Goal: Obtain resource: Download file/media

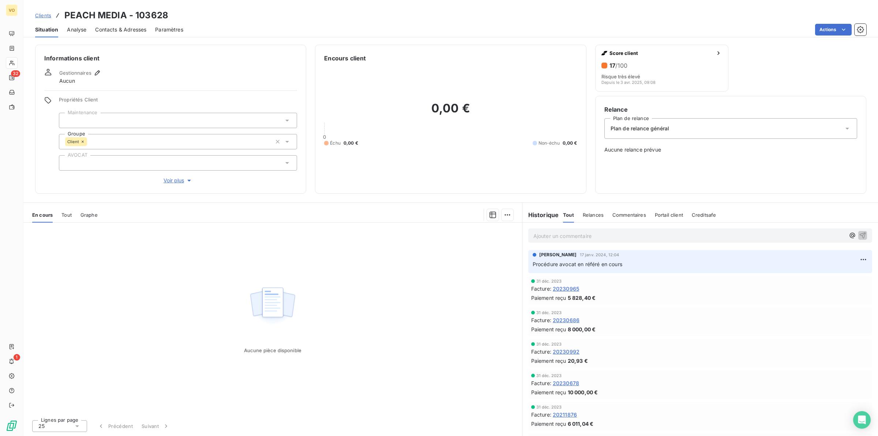
scroll to position [92, 0]
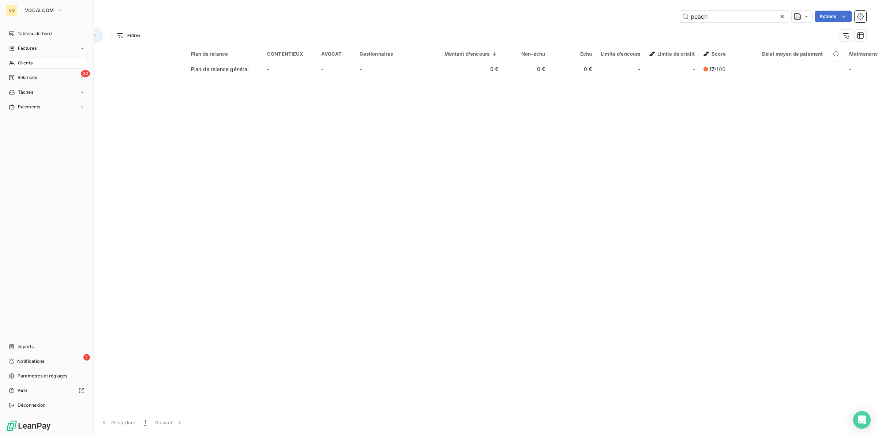
click at [26, 60] on span "Clients" at bounding box center [25, 63] width 15 height 7
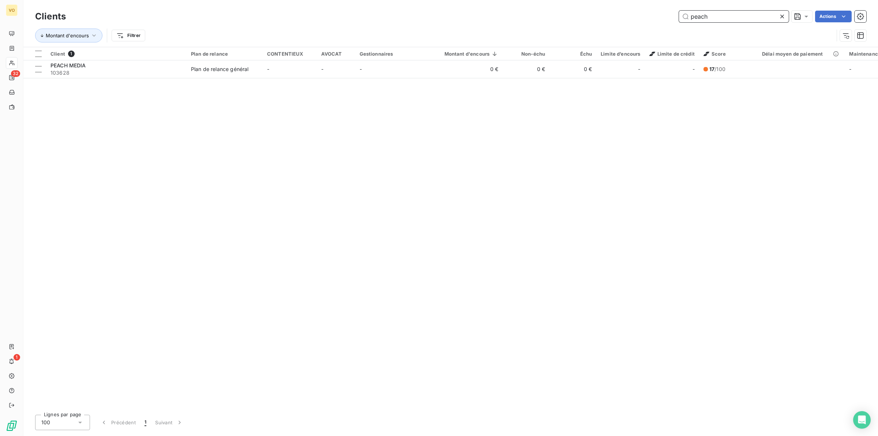
drag, startPoint x: 712, startPoint y: 16, endPoint x: 716, endPoint y: 16, distance: 3.7
click at [711, 16] on input "peach" at bounding box center [734, 17] width 110 height 12
click at [786, 15] on div at bounding box center [784, 17] width 10 height 12
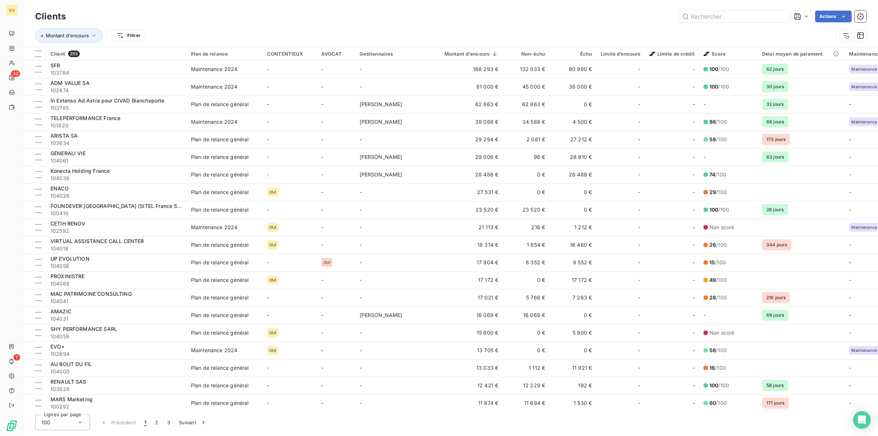
drag, startPoint x: 597, startPoint y: 26, endPoint x: 702, endPoint y: 27, distance: 104.7
click at [605, 27] on div "Montant d'encours Filtrer" at bounding box center [451, 35] width 832 height 23
click at [703, 14] on input "text" at bounding box center [734, 17] width 110 height 12
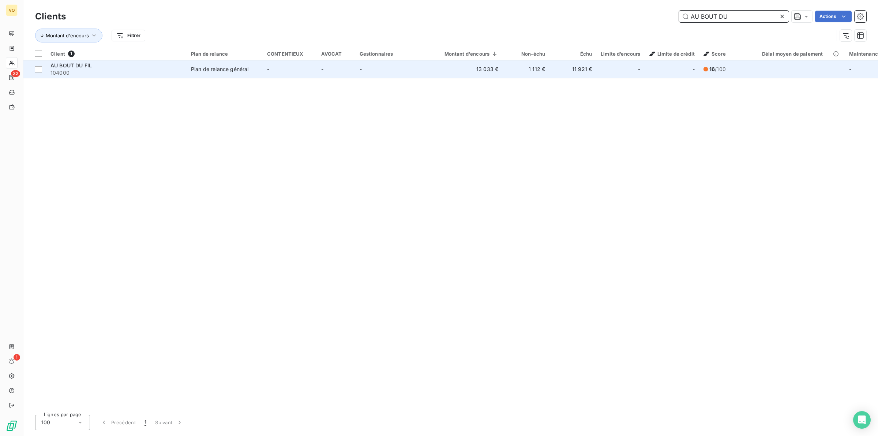
type input "AU BOUT DU"
click at [226, 71] on div "Plan de relance général" at bounding box center [219, 69] width 57 height 7
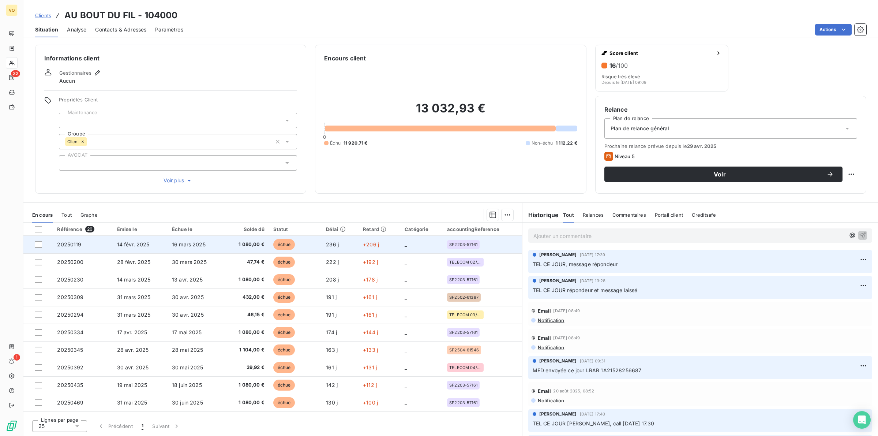
click at [258, 242] on span "1 080,00 €" at bounding box center [246, 244] width 36 height 7
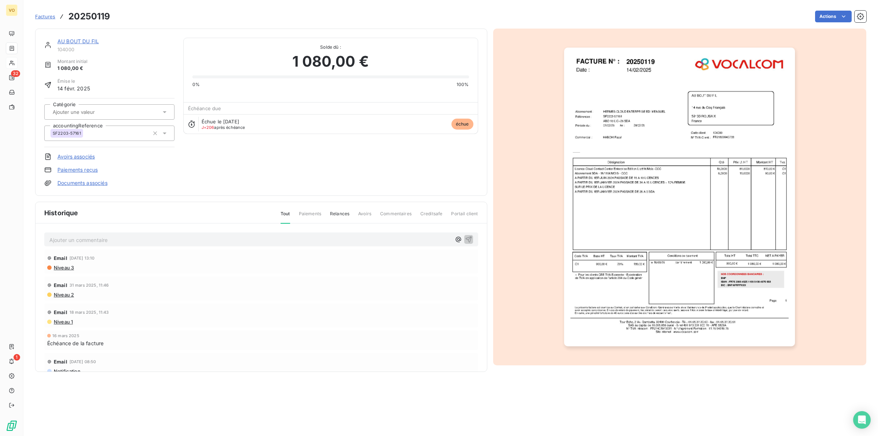
click at [619, 211] on img "button" at bounding box center [679, 197] width 231 height 299
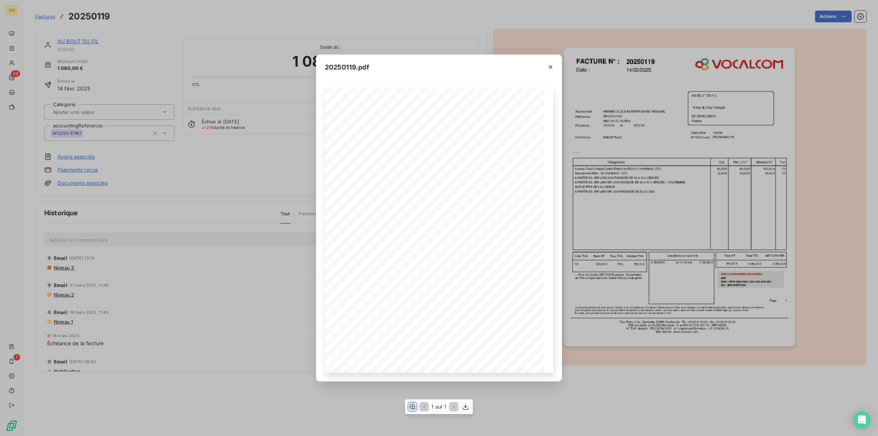
click at [412, 405] on icon "button" at bounding box center [412, 406] width 7 height 7
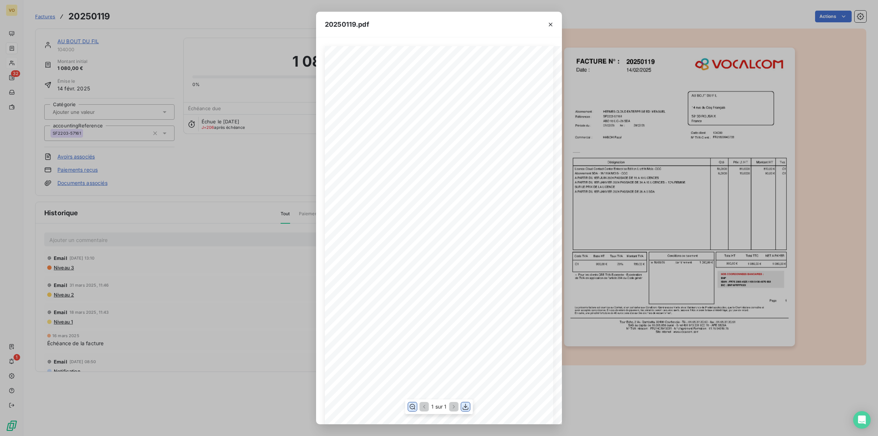
click at [463, 407] on icon "button" at bounding box center [465, 406] width 7 height 7
click at [242, 167] on div "20250119.pdf Références : FACTURE N° : AU BOUT DU FIL [STREET_ADDRESS] FR218299…" at bounding box center [439, 218] width 878 height 436
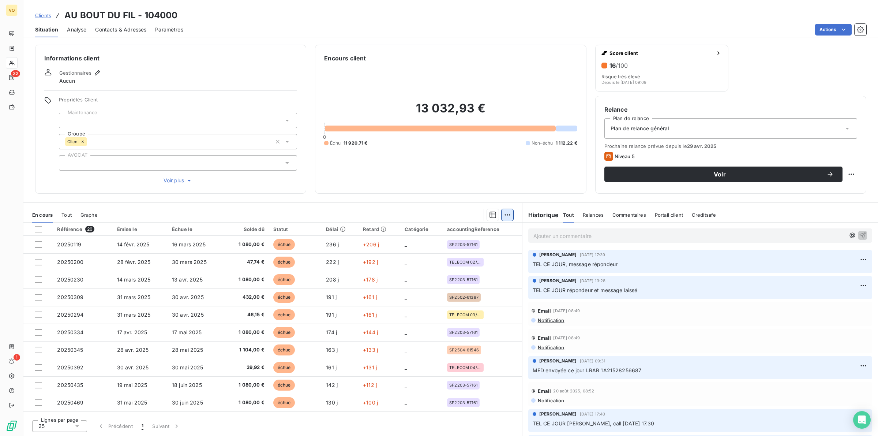
click at [503, 214] on html "VO 32 1 Clients AU BOUT DU FIL - 104000 Situation Analyse Contacts & Adresses P…" at bounding box center [439, 218] width 878 height 436
click at [493, 213] on html "VO 32 1 Clients AU BOUT DU FIL - 104000 Situation Analyse Contacts & Adresses P…" at bounding box center [439, 218] width 878 height 436
click at [492, 213] on icon "button" at bounding box center [493, 215] width 7 height 7
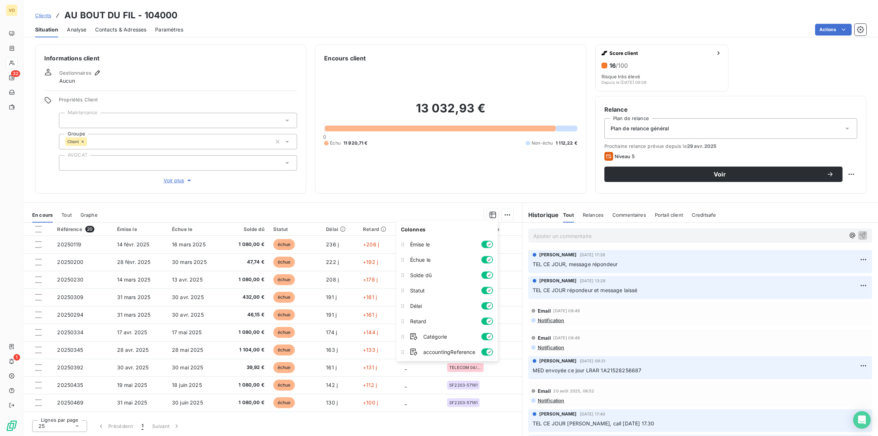
click at [420, 167] on div "13 032,93 € 0 Échu 11 920,71 € Non-échu 1 112,22 €" at bounding box center [450, 124] width 253 height 122
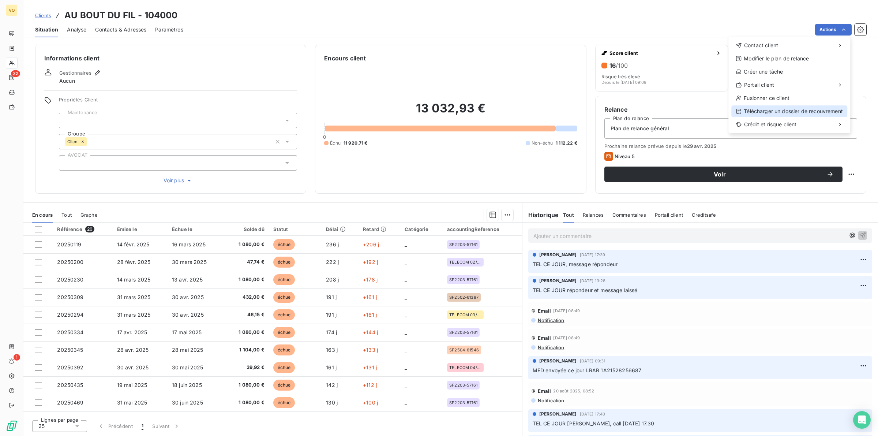
click at [785, 110] on div "Télécharger un dossier de recouvrement" at bounding box center [790, 111] width 116 height 12
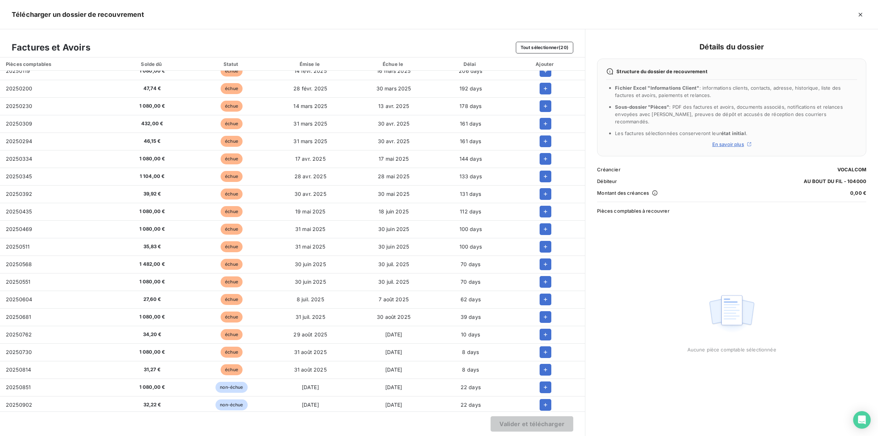
scroll to position [11, 0]
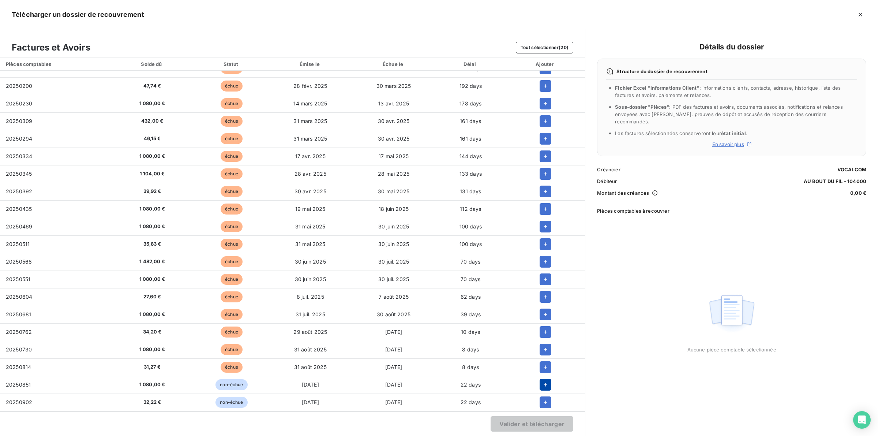
click at [542, 386] on icon "button" at bounding box center [545, 384] width 7 height 7
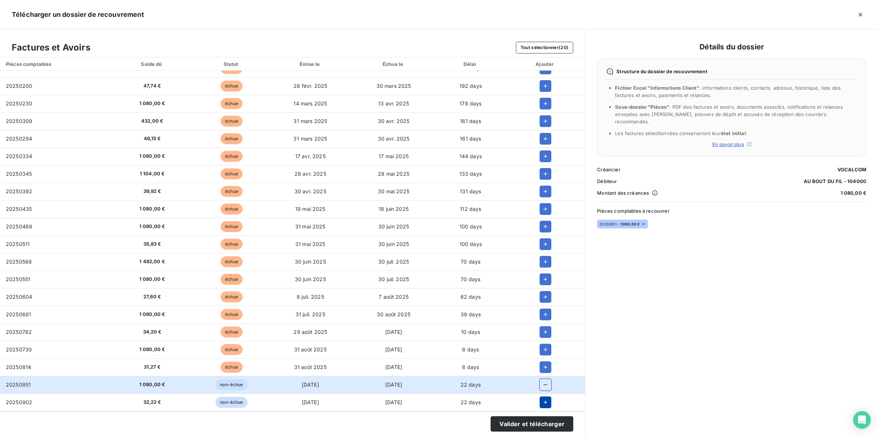
click at [544, 402] on icon "button" at bounding box center [546, 402] width 4 height 4
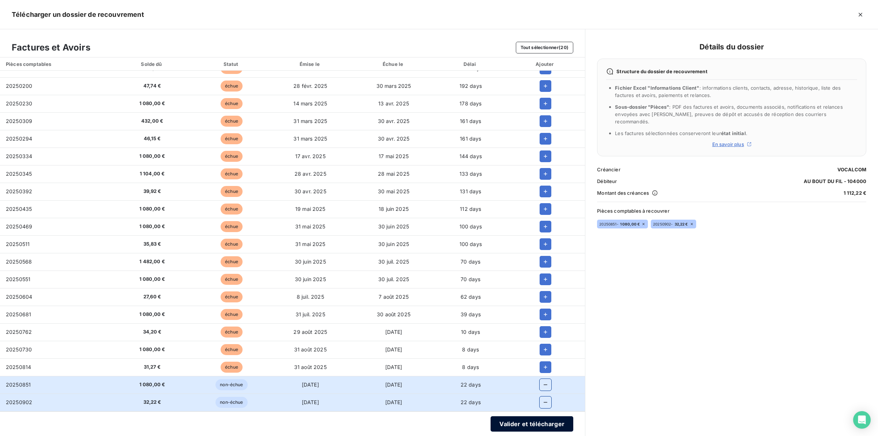
click at [525, 423] on button "Valider et télécharger" at bounding box center [532, 423] width 83 height 15
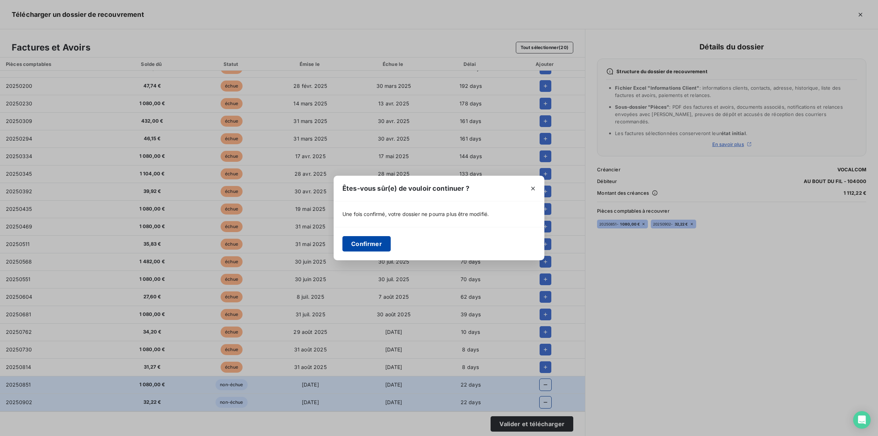
click at [370, 244] on button "Confirmer" at bounding box center [367, 243] width 48 height 15
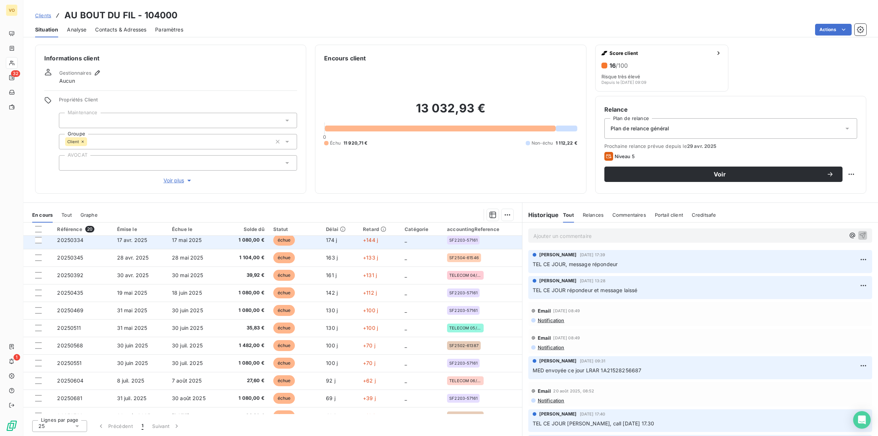
scroll to position [0, 0]
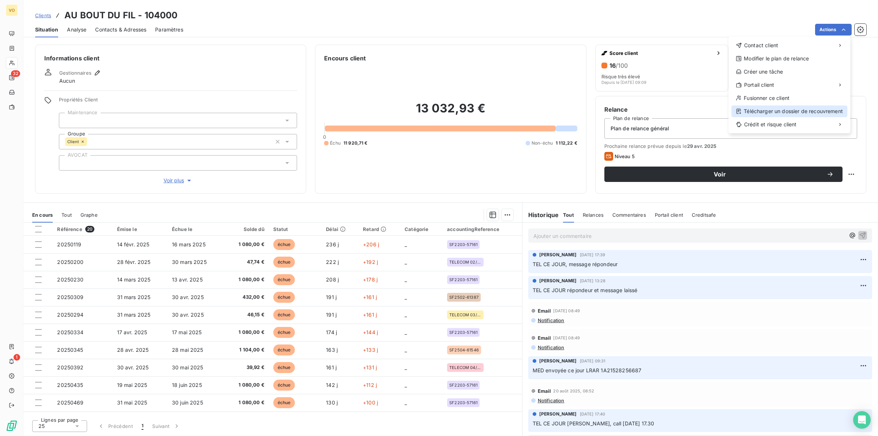
click at [787, 111] on div "Télécharger un dossier de recouvrement" at bounding box center [790, 111] width 116 height 12
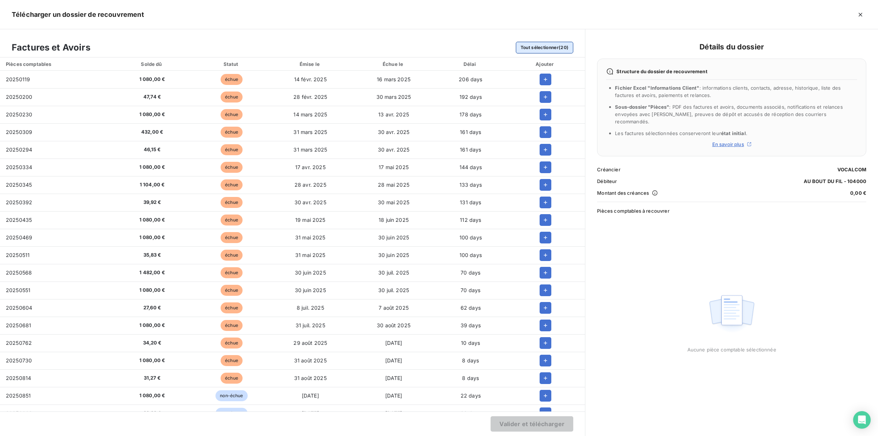
click at [545, 43] on button "Tout sélectionner (20)" at bounding box center [545, 48] width 58 height 12
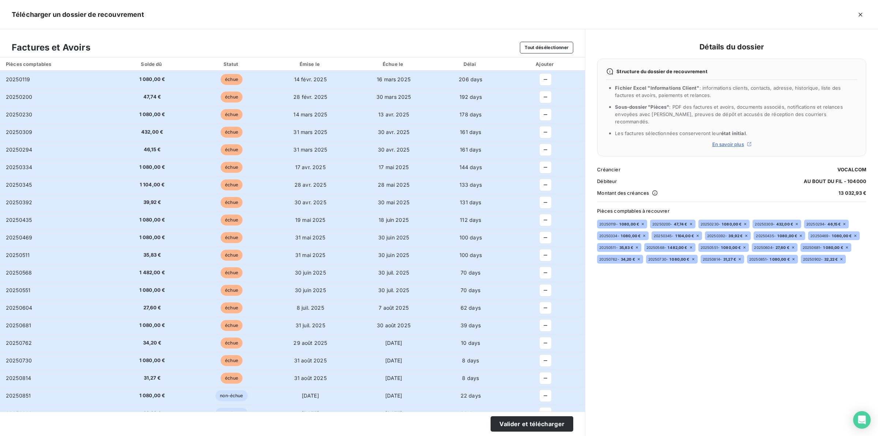
scroll to position [11, 0]
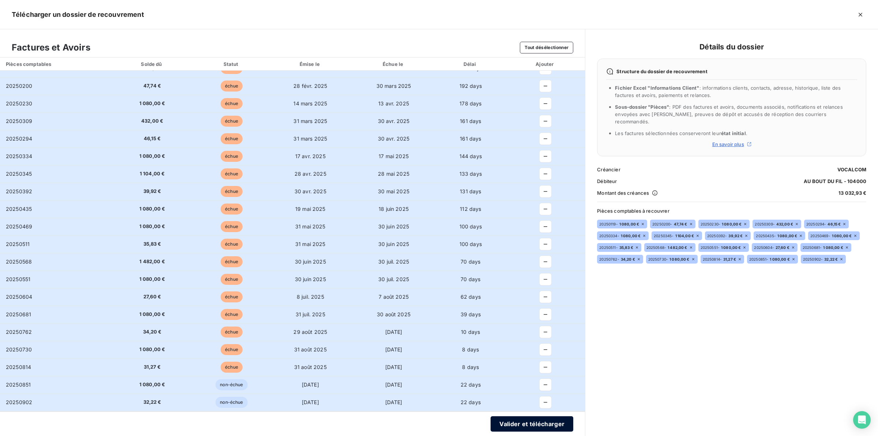
click at [515, 421] on button "Valider et télécharger" at bounding box center [532, 423] width 83 height 15
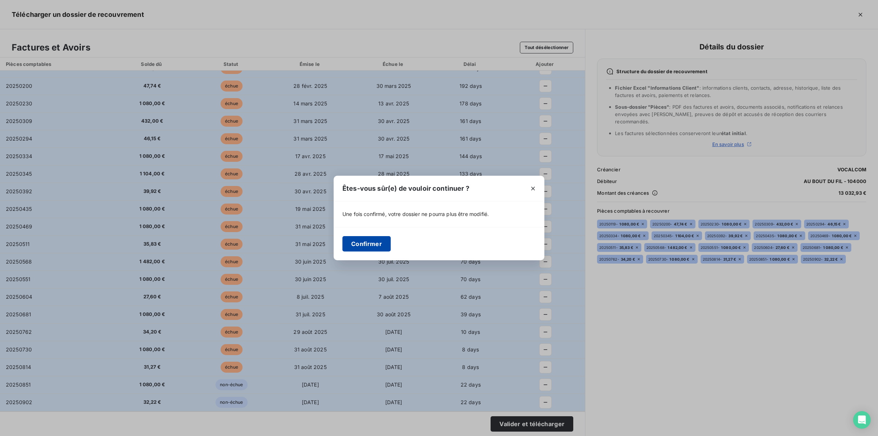
click at [358, 243] on button "Confirmer" at bounding box center [367, 243] width 48 height 15
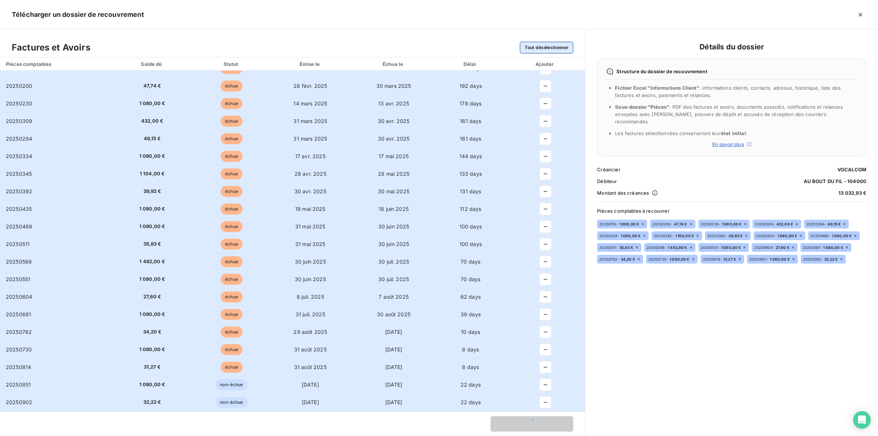
click at [536, 46] on button "Tout désélectionner" at bounding box center [546, 48] width 53 height 12
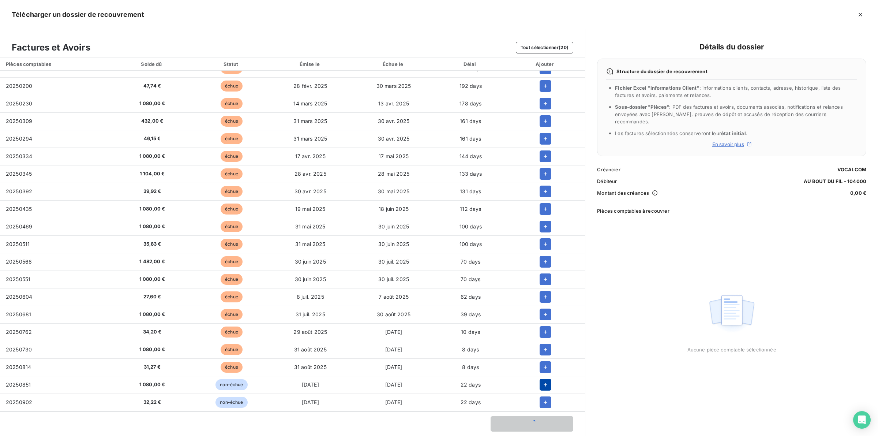
click at [544, 383] on icon "button" at bounding box center [545, 384] width 7 height 7
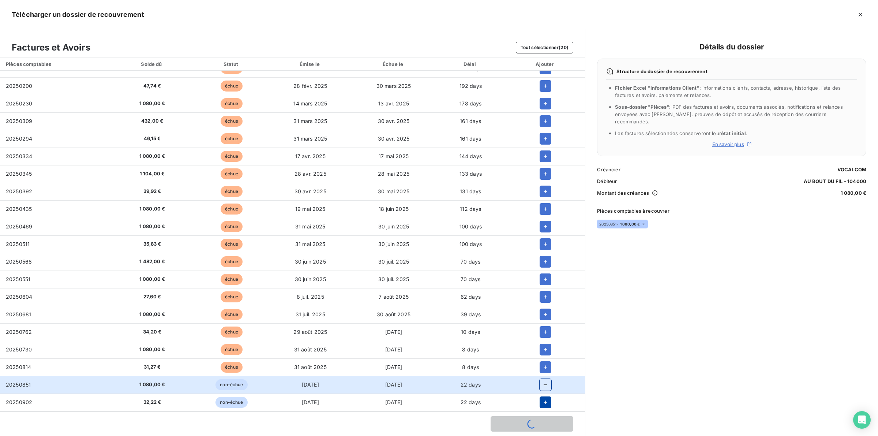
click at [545, 399] on icon "button" at bounding box center [545, 402] width 7 height 7
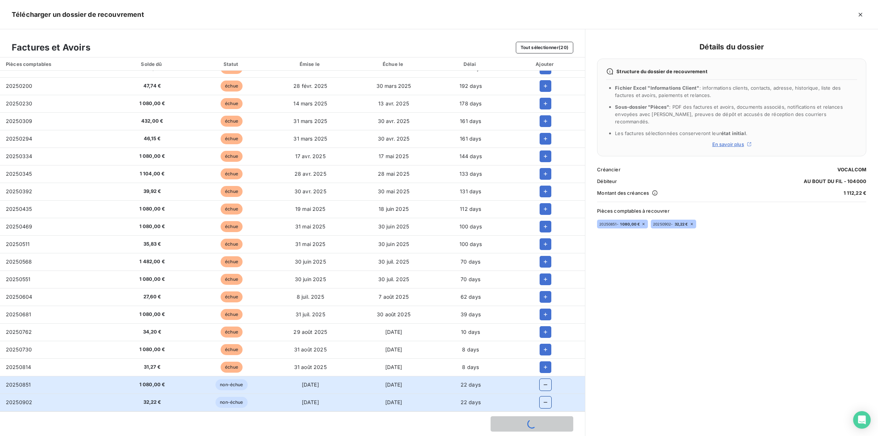
click at [543, 383] on icon "button" at bounding box center [545, 384] width 7 height 7
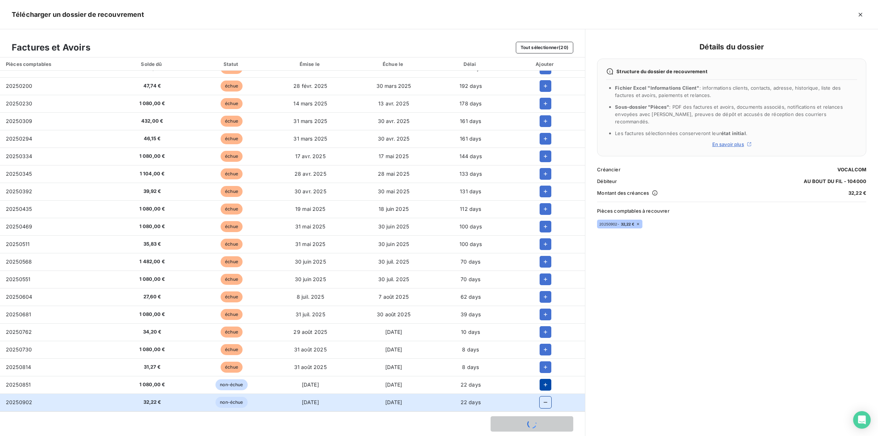
click at [544, 402] on icon "button" at bounding box center [546, 402] width 4 height 1
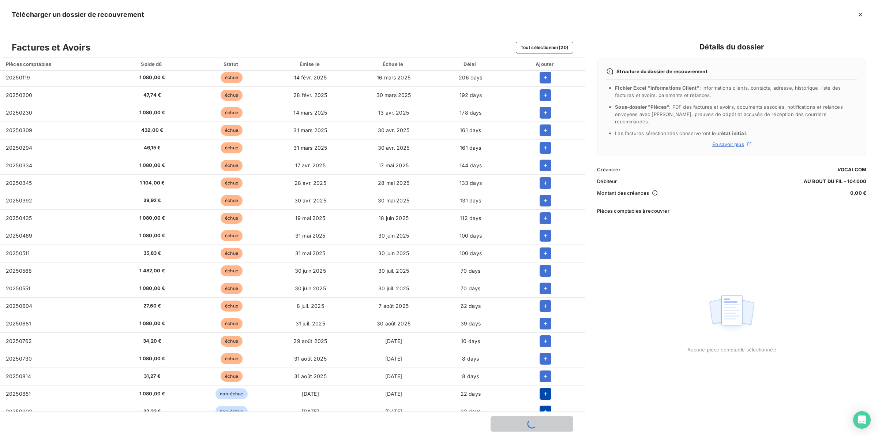
scroll to position [0, 0]
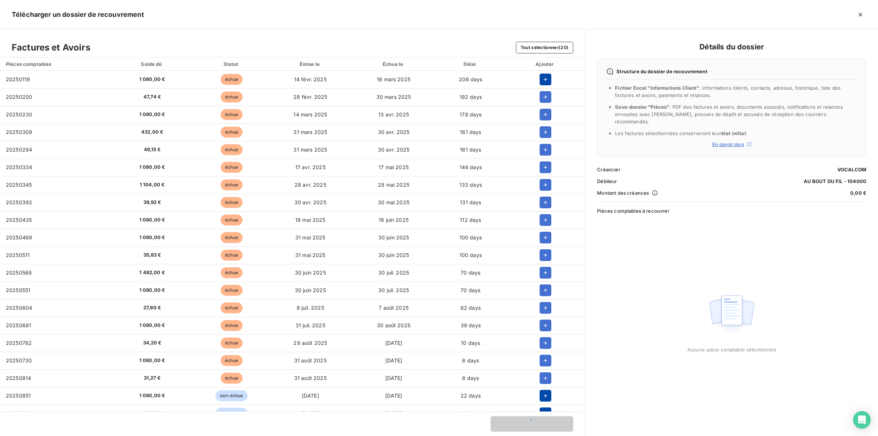
click at [544, 76] on icon "button" at bounding box center [545, 79] width 7 height 7
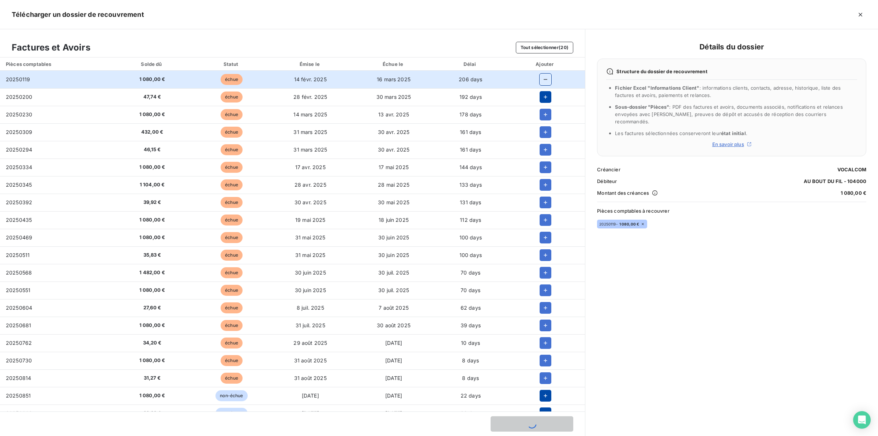
click at [546, 96] on icon "button" at bounding box center [545, 96] width 7 height 7
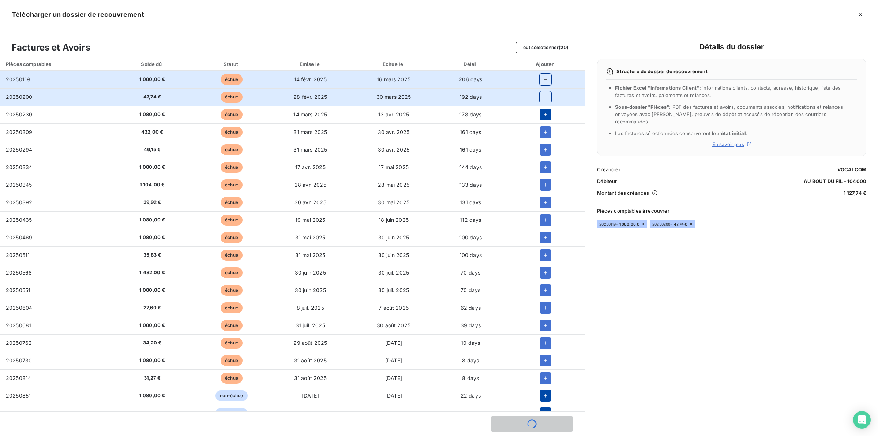
click at [542, 115] on icon "button" at bounding box center [545, 114] width 7 height 7
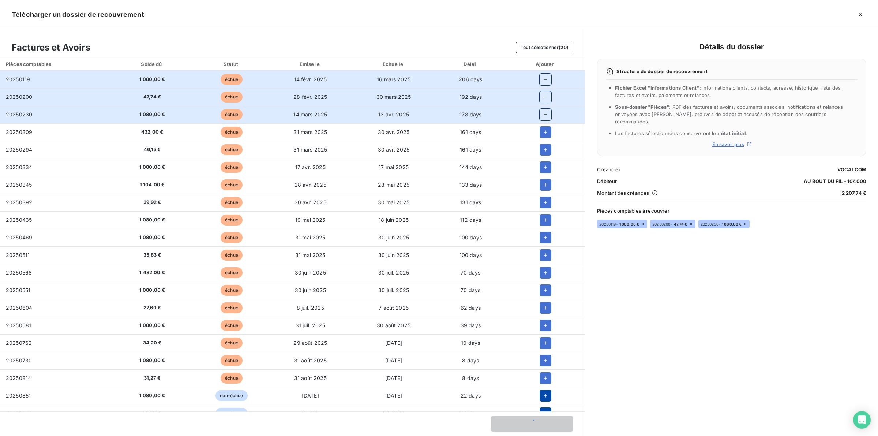
drag, startPoint x: 540, startPoint y: 133, endPoint x: 541, endPoint y: 139, distance: 6.6
click at [542, 134] on icon "button" at bounding box center [545, 131] width 7 height 7
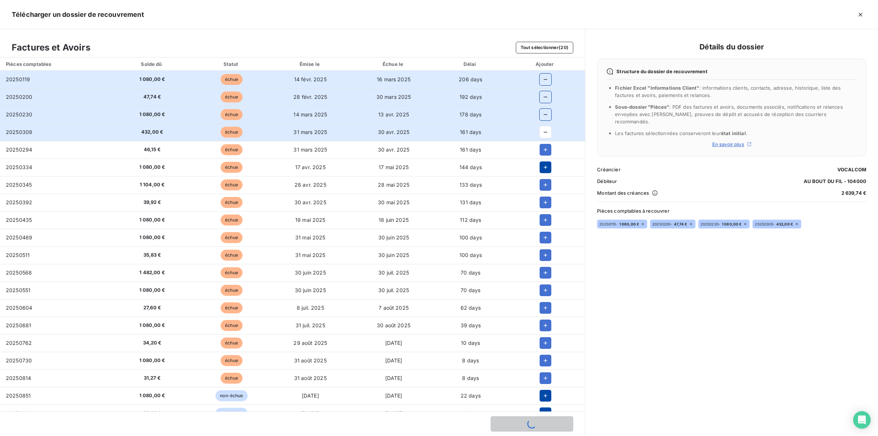
drag, startPoint x: 542, startPoint y: 151, endPoint x: 542, endPoint y: 161, distance: 10.2
click at [542, 152] on icon "button" at bounding box center [545, 149] width 7 height 7
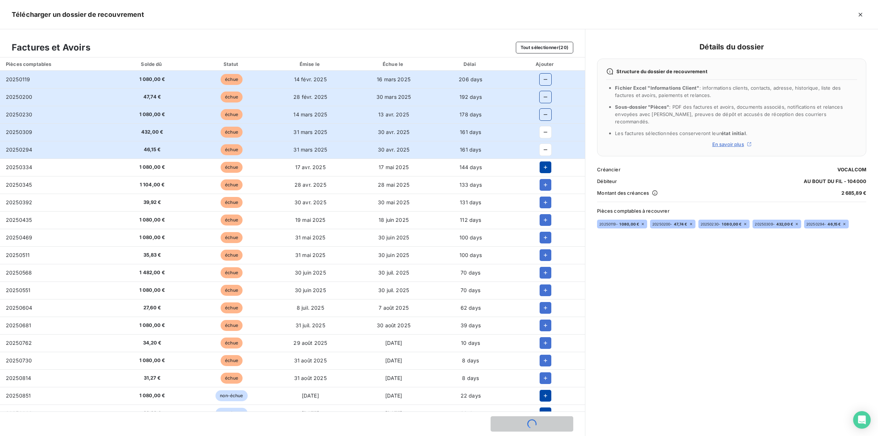
click at [542, 165] on icon "button" at bounding box center [545, 167] width 7 height 7
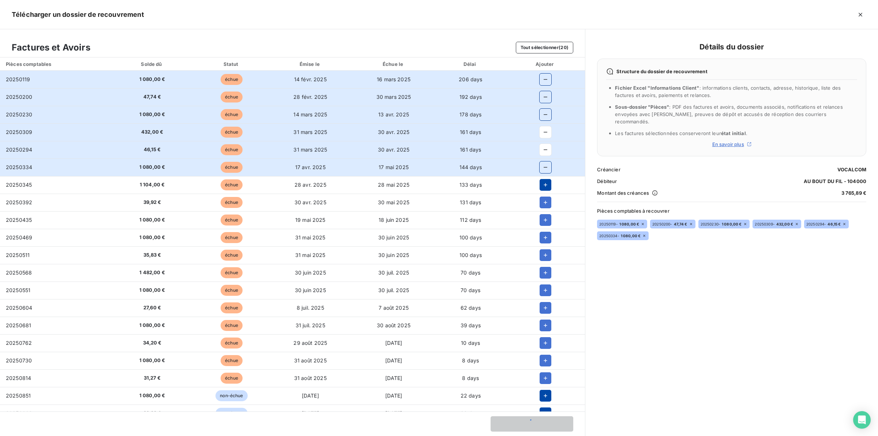
click at [544, 184] on icon "button" at bounding box center [545, 184] width 7 height 7
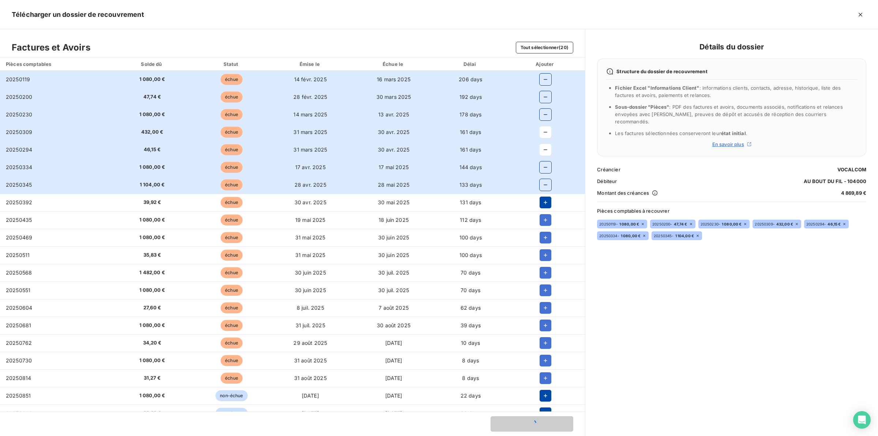
click at [544, 202] on icon "button" at bounding box center [546, 203] width 4 height 4
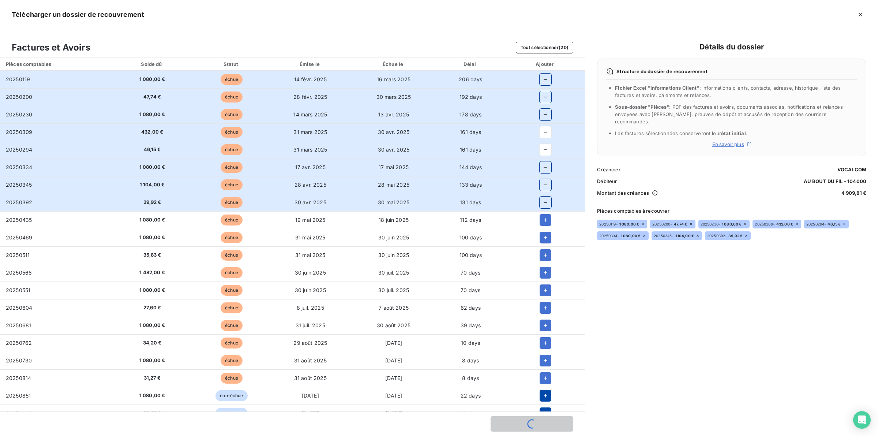
drag, startPoint x: 541, startPoint y: 215, endPoint x: 541, endPoint y: 228, distance: 12.4
click at [541, 216] on button "button" at bounding box center [546, 220] width 12 height 12
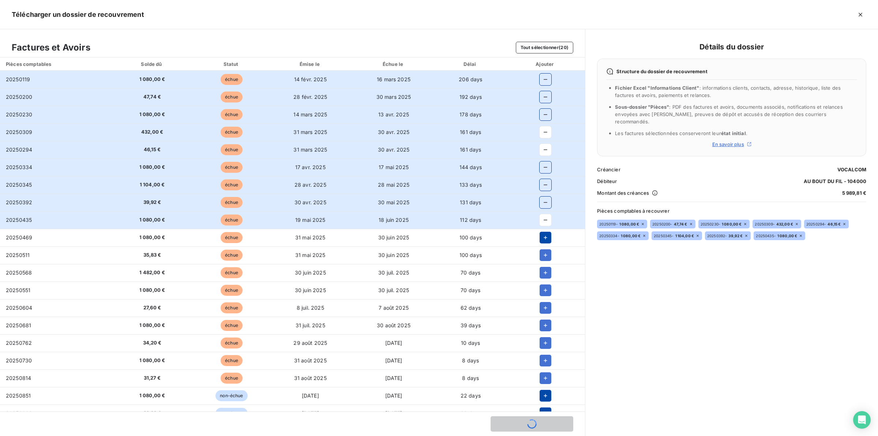
drag, startPoint x: 541, startPoint y: 235, endPoint x: 545, endPoint y: 243, distance: 9.5
click at [542, 235] on icon "button" at bounding box center [545, 237] width 7 height 7
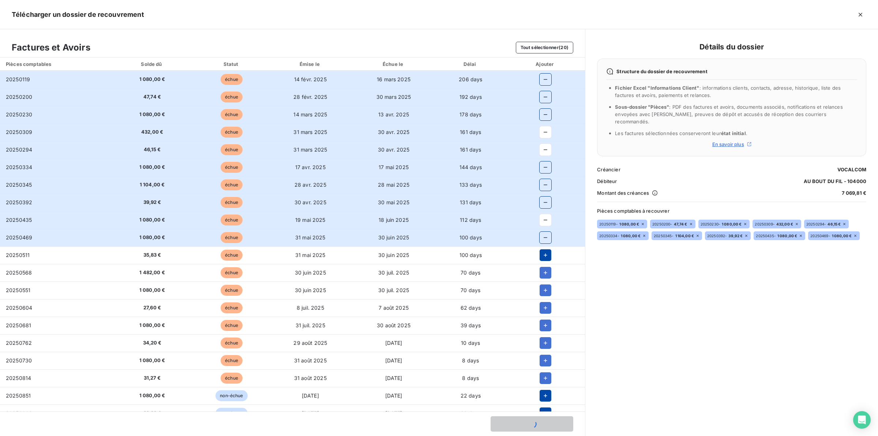
click at [542, 256] on icon "button" at bounding box center [545, 254] width 7 height 7
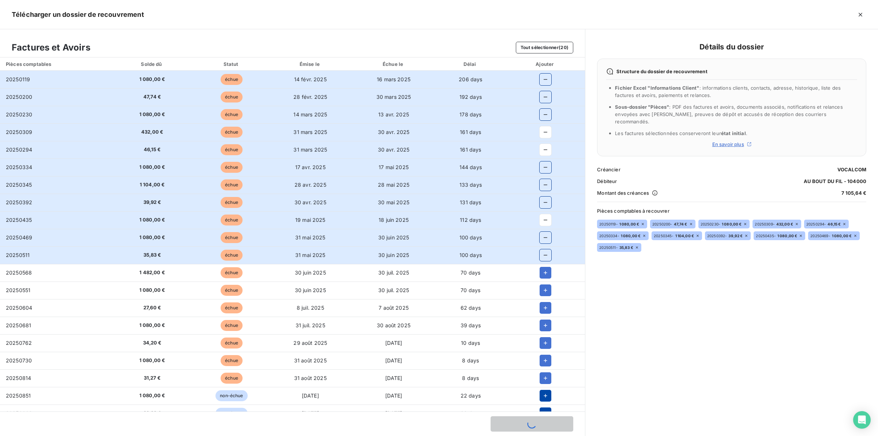
drag, startPoint x: 542, startPoint y: 265, endPoint x: 542, endPoint y: 269, distance: 4.0
click at [542, 266] on td at bounding box center [545, 273] width 79 height 18
click at [542, 273] on icon "button" at bounding box center [545, 272] width 7 height 7
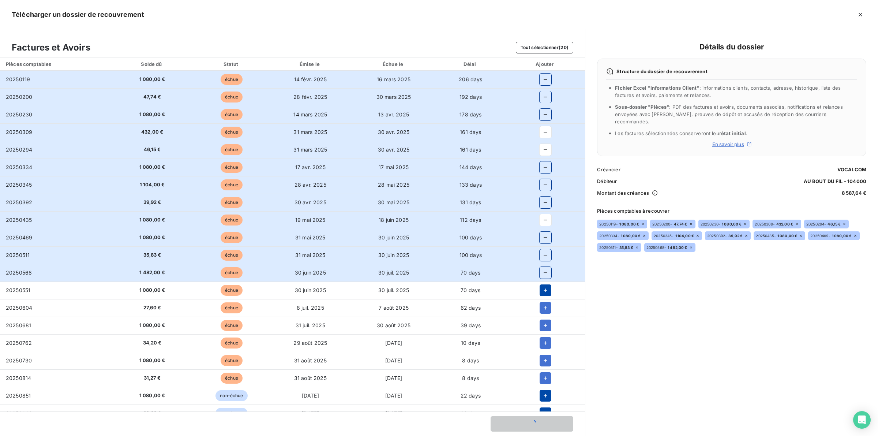
click at [546, 294] on icon "button" at bounding box center [545, 290] width 7 height 7
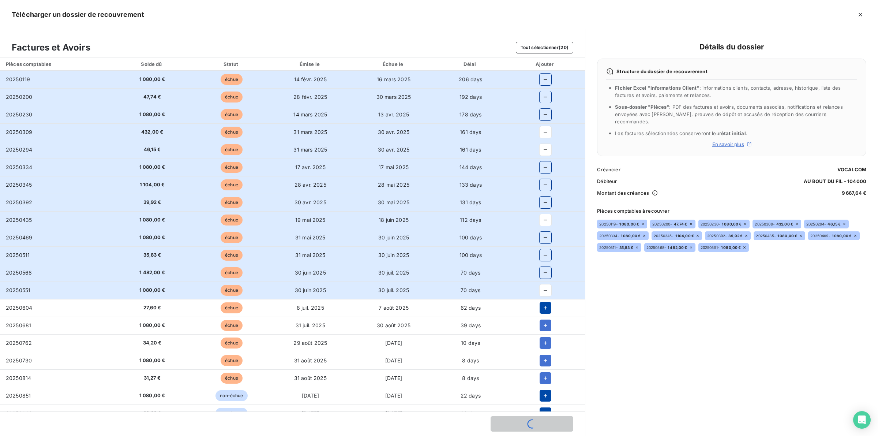
click at [542, 305] on icon "button" at bounding box center [545, 307] width 7 height 7
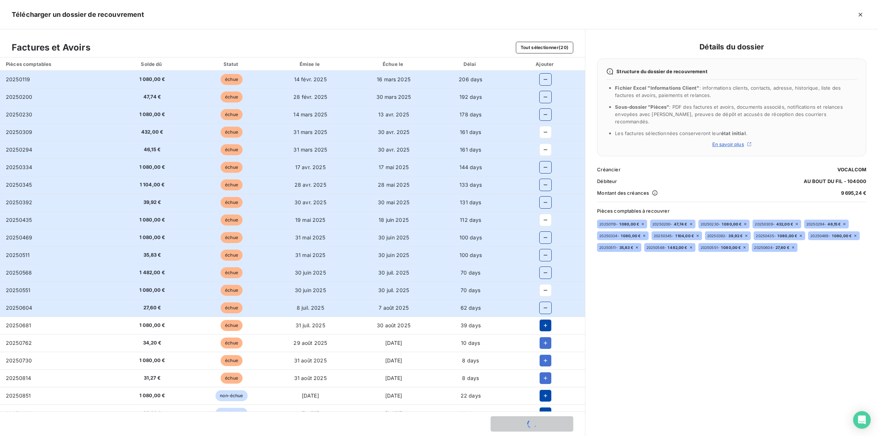
click at [544, 328] on icon "button" at bounding box center [545, 325] width 7 height 7
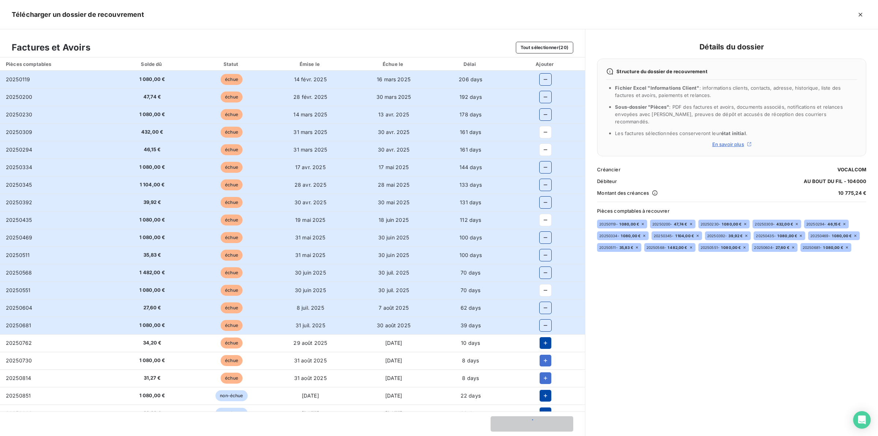
click at [542, 344] on icon "button" at bounding box center [545, 342] width 7 height 7
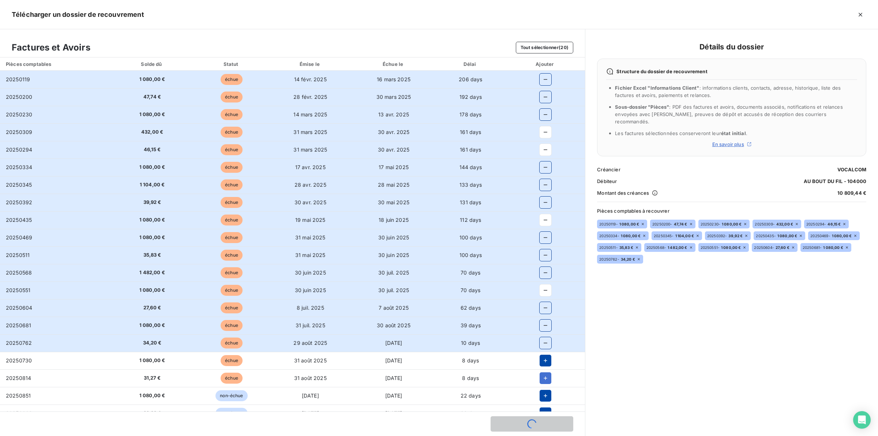
click at [544, 359] on icon "button" at bounding box center [545, 360] width 7 height 7
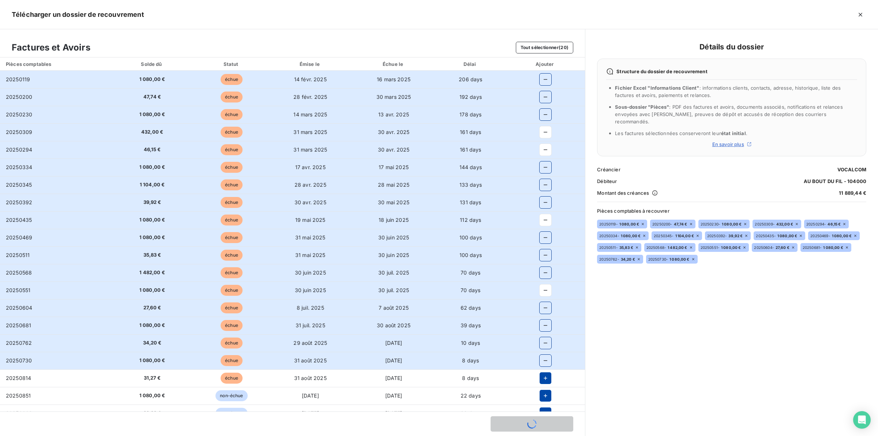
click at [542, 374] on td at bounding box center [545, 378] width 79 height 18
click at [542, 395] on icon "button" at bounding box center [545, 395] width 7 height 7
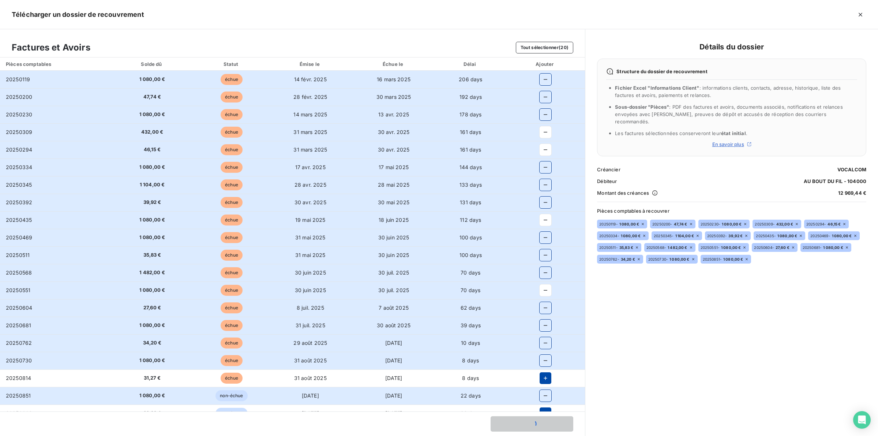
click at [544, 378] on icon "button" at bounding box center [546, 378] width 4 height 4
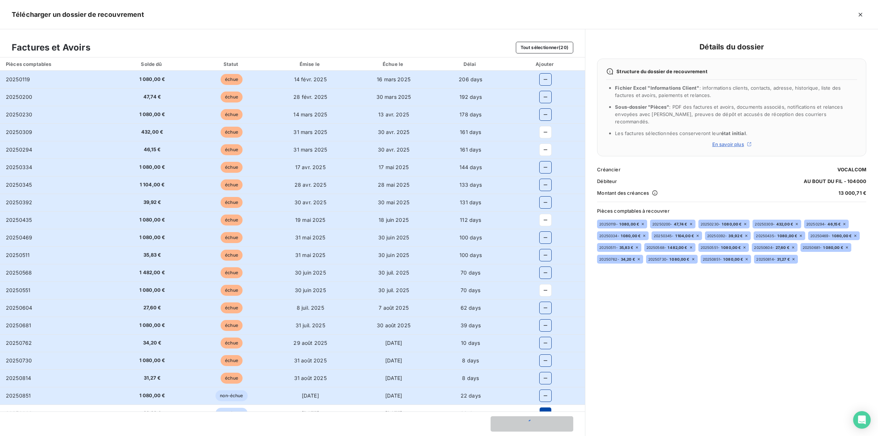
click at [544, 396] on icon "button" at bounding box center [546, 395] width 4 height 1
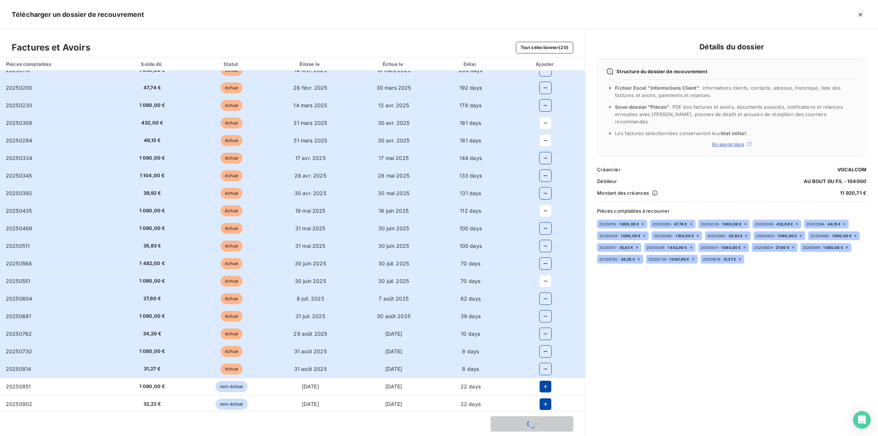
scroll to position [11, 0]
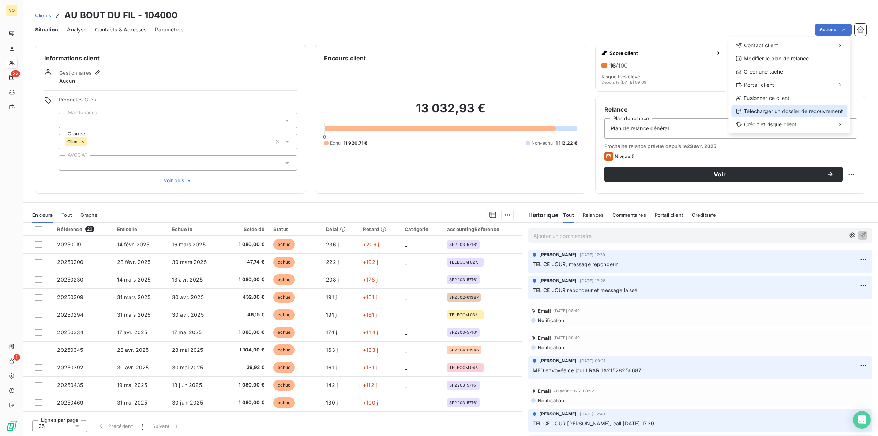
click at [772, 108] on div "Télécharger un dossier de recouvrement" at bounding box center [790, 111] width 116 height 12
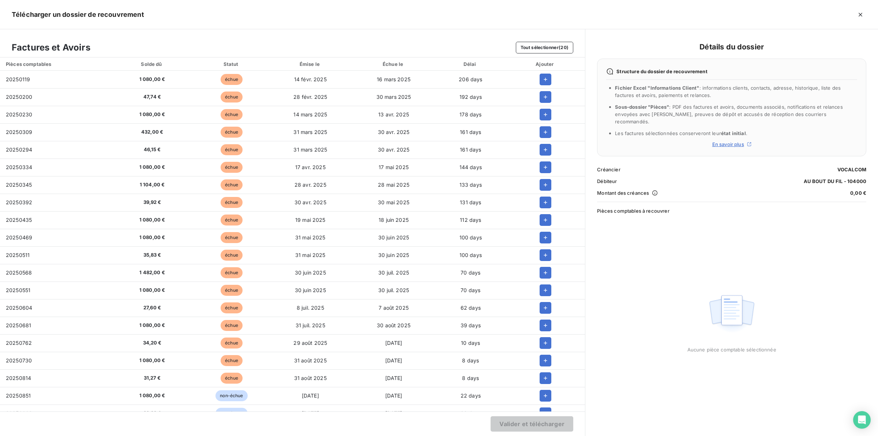
drag, startPoint x: 542, startPoint y: 77, endPoint x: 542, endPoint y: 87, distance: 9.9
click at [542, 78] on icon "button" at bounding box center [545, 79] width 7 height 7
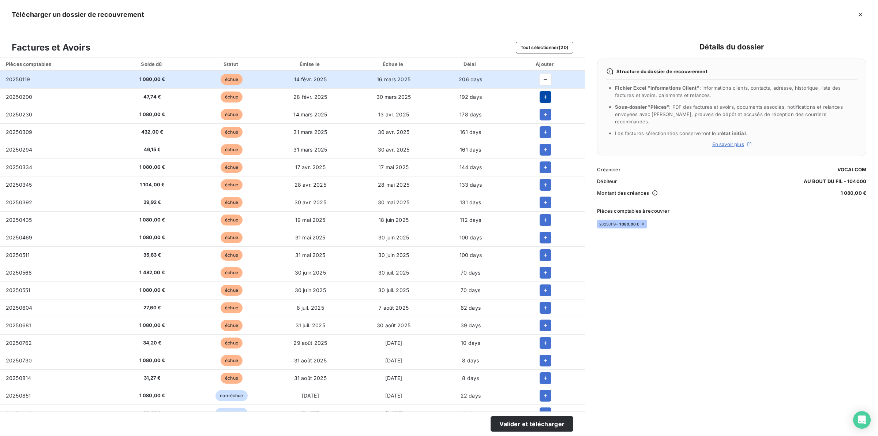
click at [542, 94] on icon "button" at bounding box center [545, 96] width 7 height 7
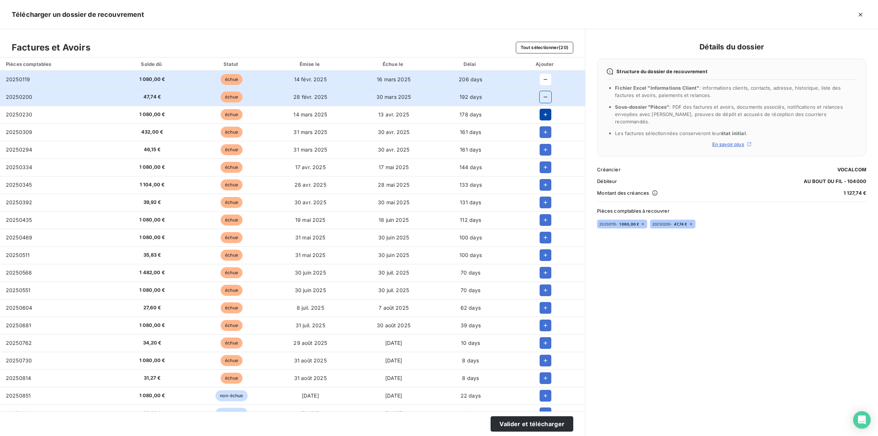
drag, startPoint x: 540, startPoint y: 107, endPoint x: 542, endPoint y: 113, distance: 7.2
click at [540, 107] on td at bounding box center [545, 115] width 79 height 18
drag, startPoint x: 542, startPoint y: 114, endPoint x: 542, endPoint y: 120, distance: 5.9
click at [542, 115] on icon "button" at bounding box center [545, 114] width 7 height 7
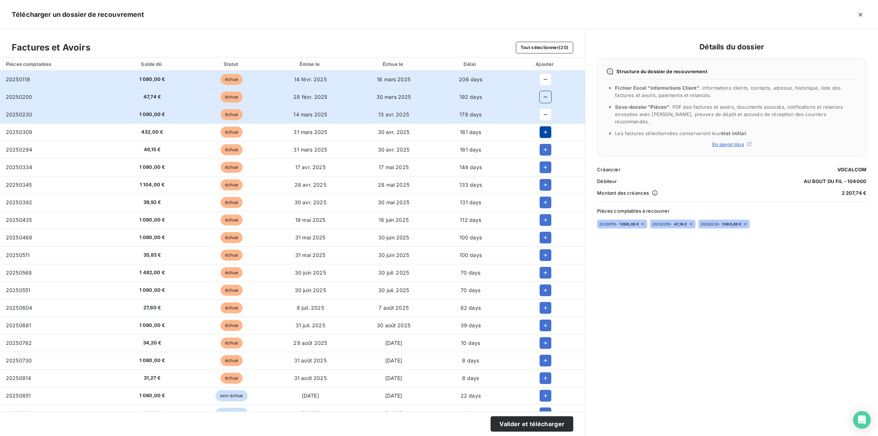
click at [542, 136] on button "button" at bounding box center [546, 132] width 12 height 12
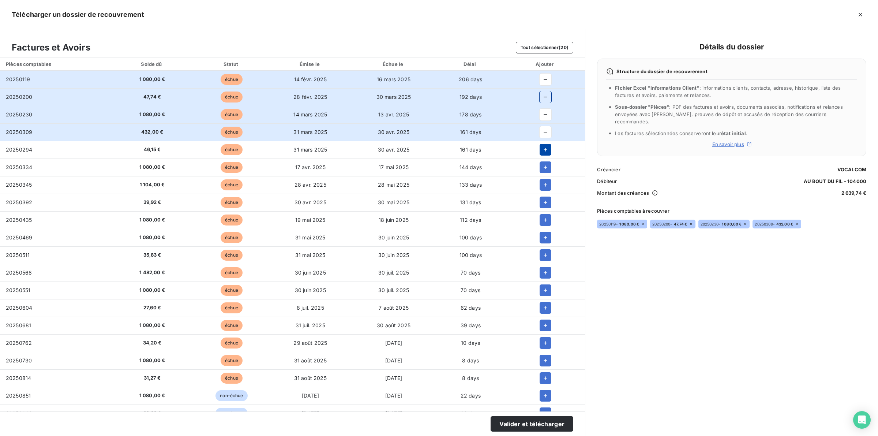
click at [544, 150] on icon "button" at bounding box center [545, 149] width 7 height 7
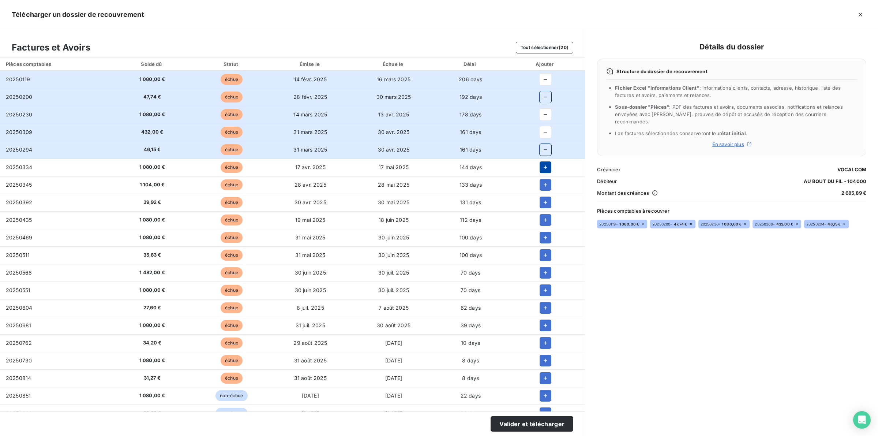
drag, startPoint x: 545, startPoint y: 162, endPoint x: 545, endPoint y: 171, distance: 8.8
click at [545, 164] on button "button" at bounding box center [546, 167] width 12 height 12
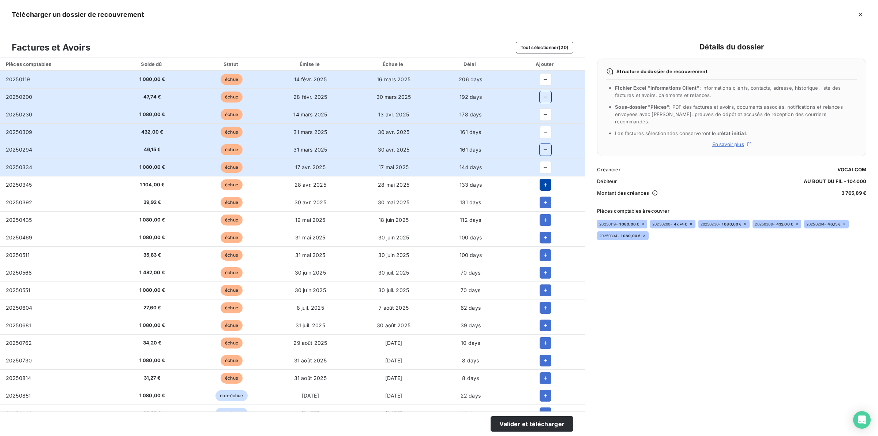
drag, startPoint x: 542, startPoint y: 183, endPoint x: 544, endPoint y: 191, distance: 7.5
click at [543, 185] on icon "button" at bounding box center [545, 184] width 7 height 7
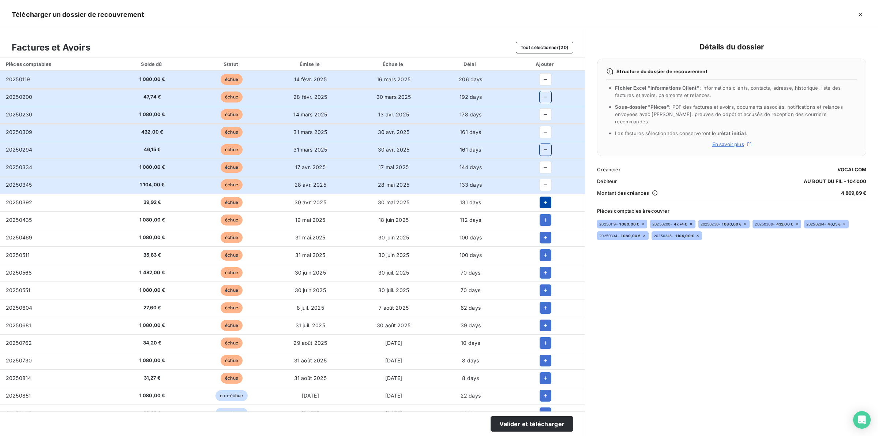
click at [544, 204] on icon "button" at bounding box center [545, 202] width 7 height 7
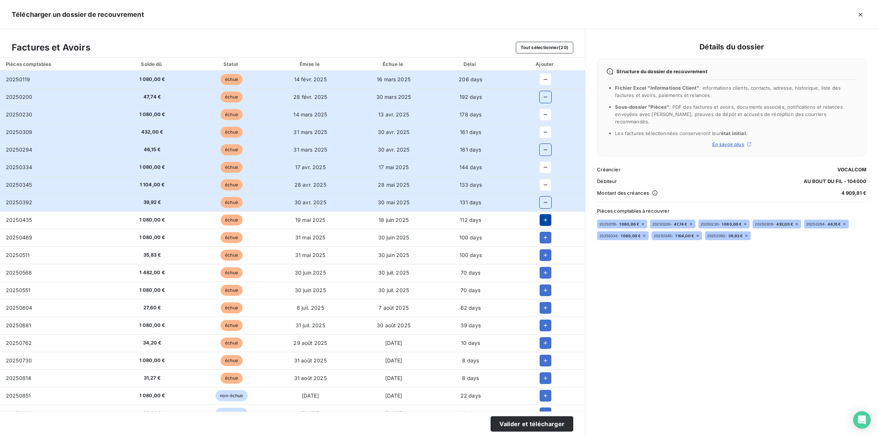
click at [543, 220] on icon "button" at bounding box center [545, 219] width 7 height 7
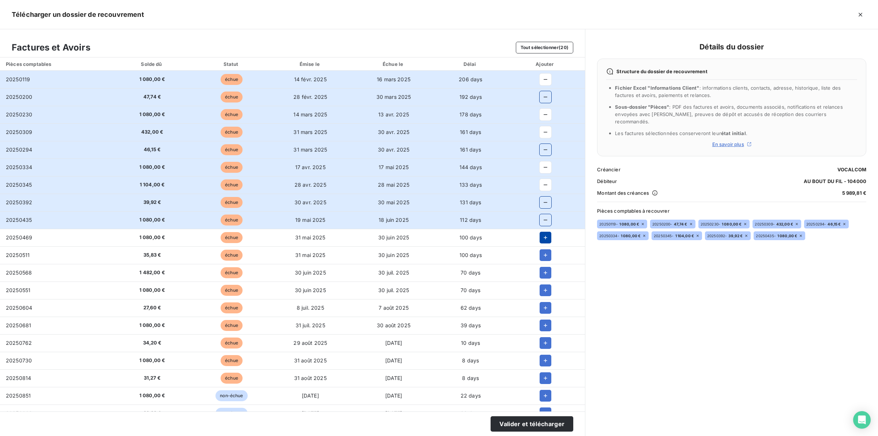
click at [544, 240] on icon "button" at bounding box center [545, 237] width 7 height 7
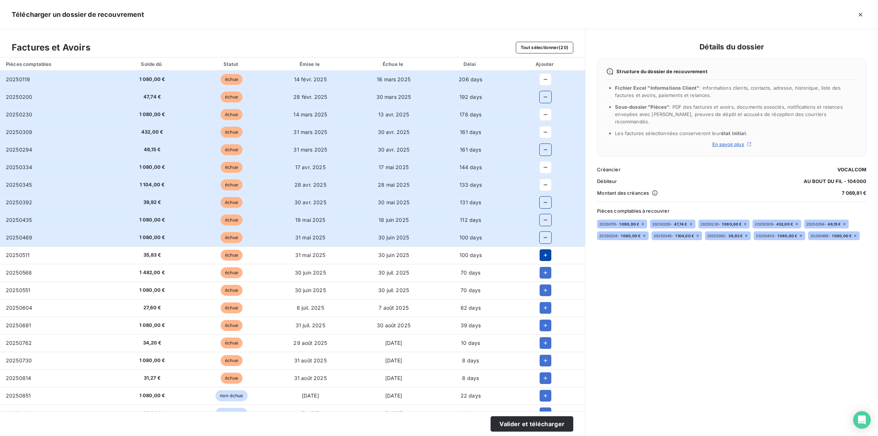
click at [546, 251] on icon "button" at bounding box center [545, 254] width 7 height 7
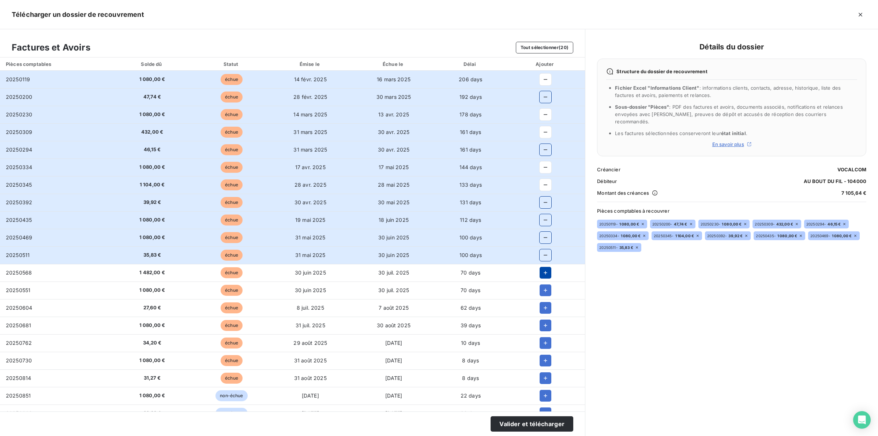
click at [542, 272] on icon "button" at bounding box center [545, 272] width 7 height 7
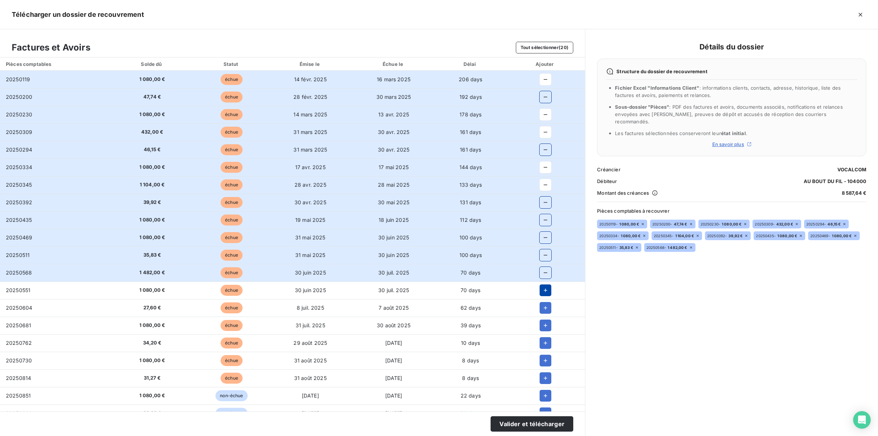
click at [544, 286] on button "button" at bounding box center [546, 290] width 12 height 12
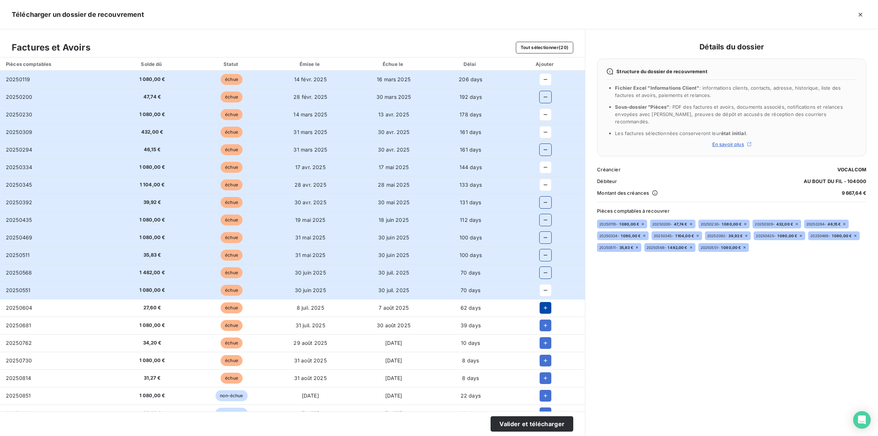
click at [544, 307] on icon "button" at bounding box center [545, 307] width 7 height 7
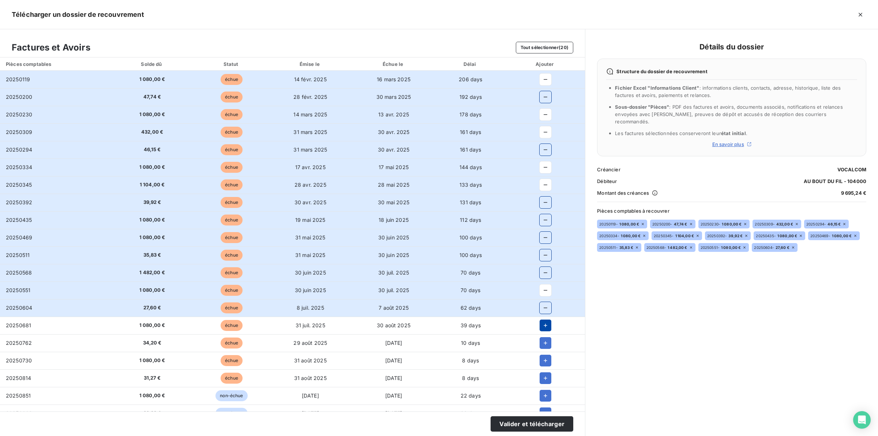
click at [542, 325] on icon "button" at bounding box center [545, 325] width 7 height 7
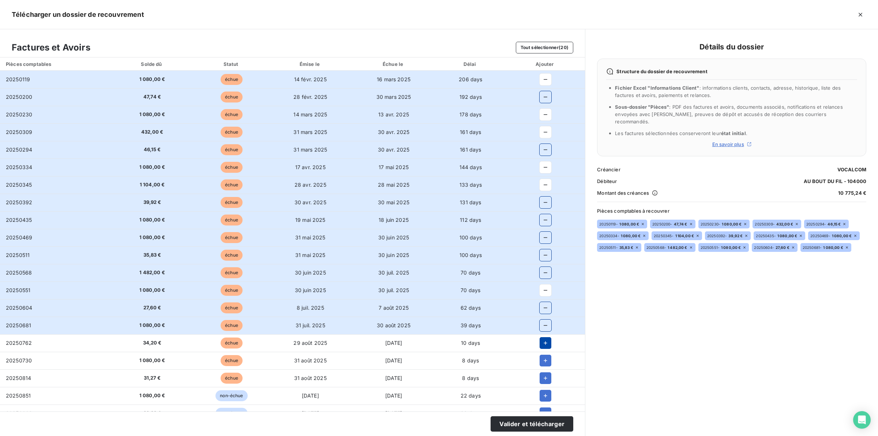
click at [545, 344] on icon "button" at bounding box center [545, 342] width 7 height 7
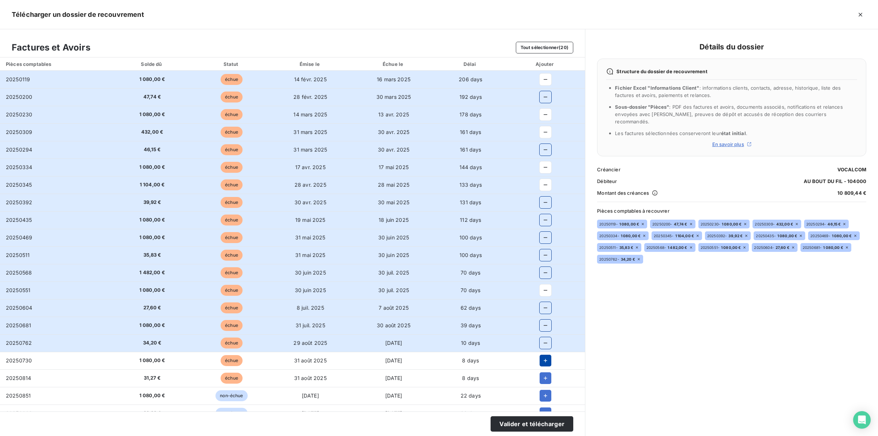
click at [544, 359] on icon "button" at bounding box center [545, 360] width 7 height 7
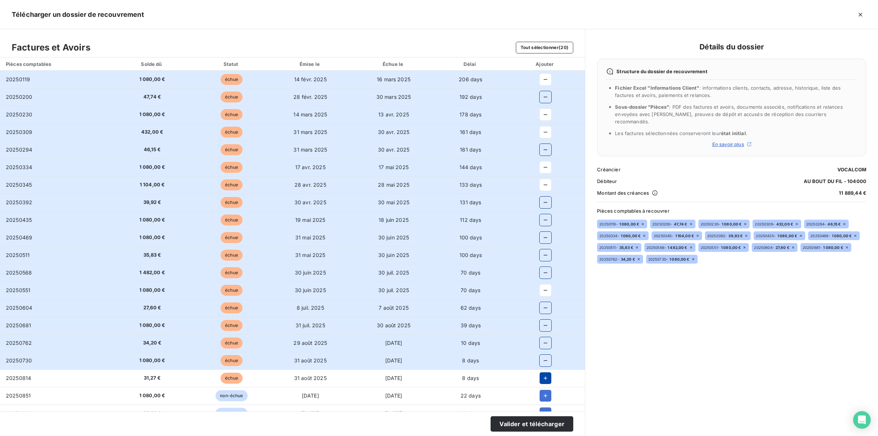
click at [542, 381] on icon "button" at bounding box center [545, 377] width 7 height 7
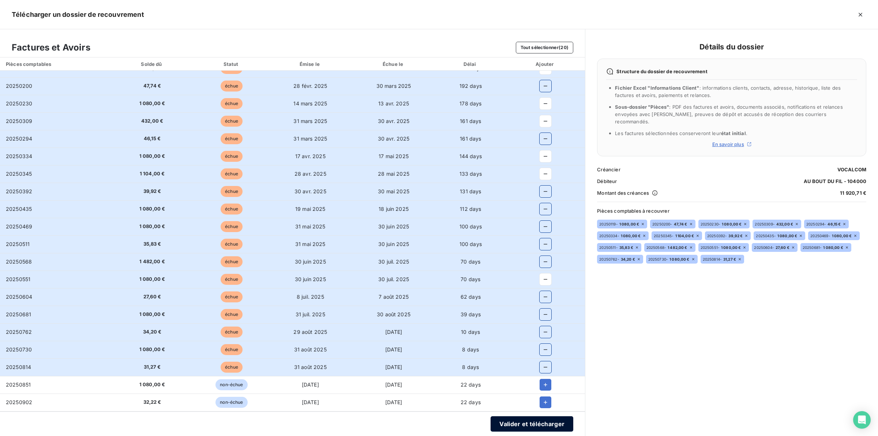
click at [512, 422] on button "Valider et télécharger" at bounding box center [532, 423] width 83 height 15
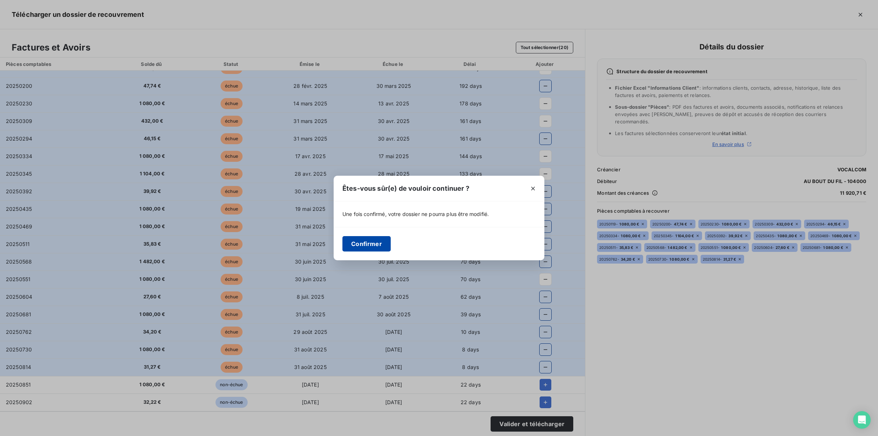
click at [368, 239] on button "Confirmer" at bounding box center [367, 243] width 48 height 15
